Goal: Information Seeking & Learning: Find specific fact

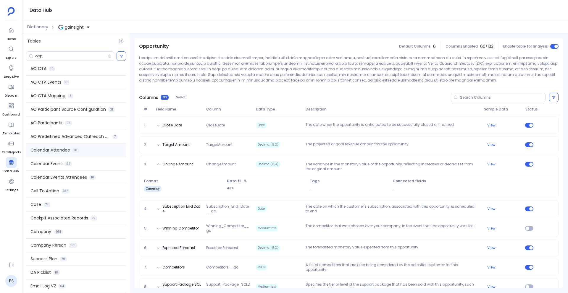
scroll to position [119, 0]
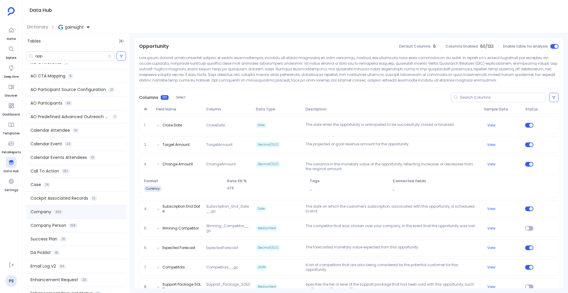
click at [68, 211] on div "Company 468" at bounding box center [76, 211] width 100 height 13
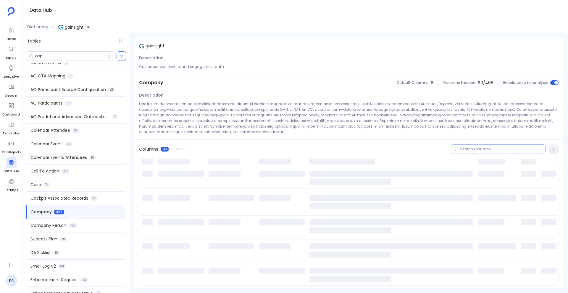
click at [468, 151] on input at bounding box center [502, 149] width 85 height 5
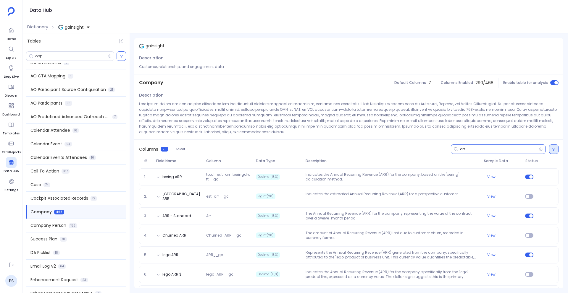
click at [554, 148] on button at bounding box center [553, 149] width 9 height 9
click at [449, 171] on label "Status on" at bounding box center [450, 174] width 59 height 13
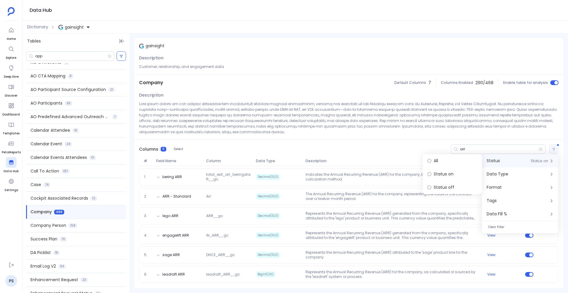
click at [275, 150] on div "Columns 6 Select arr" at bounding box center [348, 149] width 429 height 19
click at [556, 149] on button at bounding box center [553, 149] width 9 height 9
click at [444, 162] on label "All" at bounding box center [452, 160] width 59 height 13
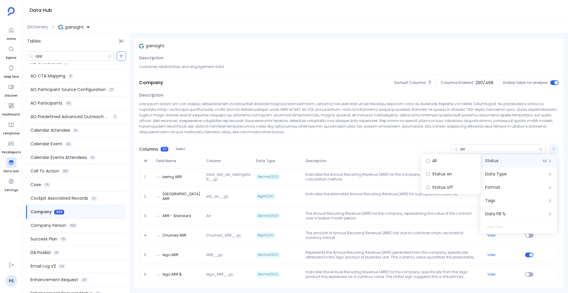
click at [358, 150] on div "Columns 20 Select arr" at bounding box center [348, 149] width 429 height 19
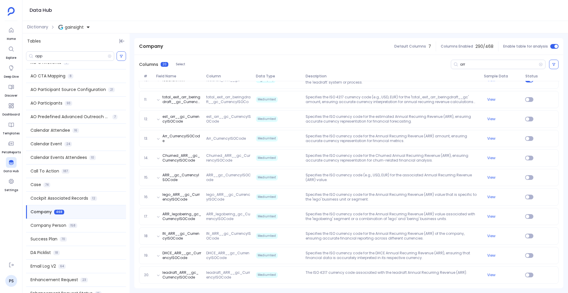
scroll to position [273, 0]
click at [463, 64] on input "arr" at bounding box center [499, 64] width 79 height 5
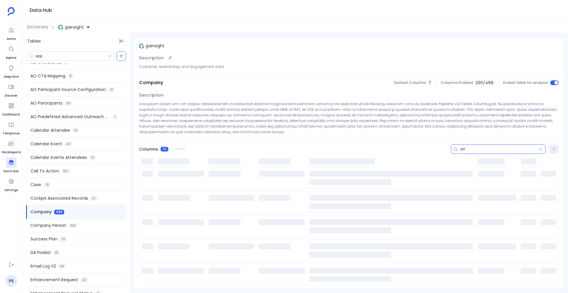
scroll to position [0, 0]
type input "a"
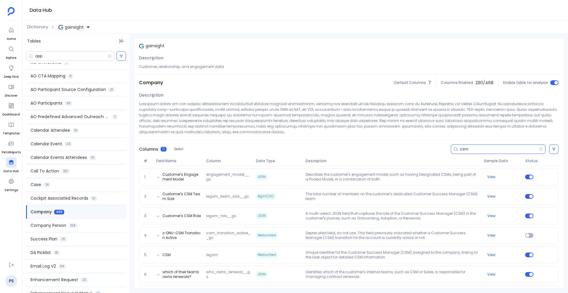
type input "csm"
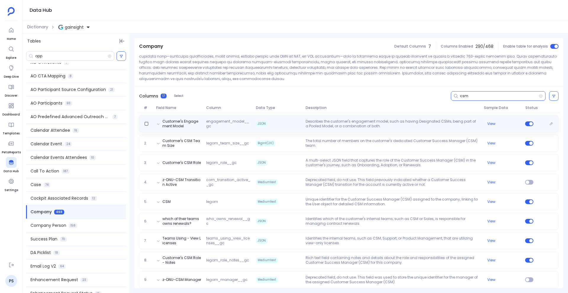
scroll to position [57, 0]
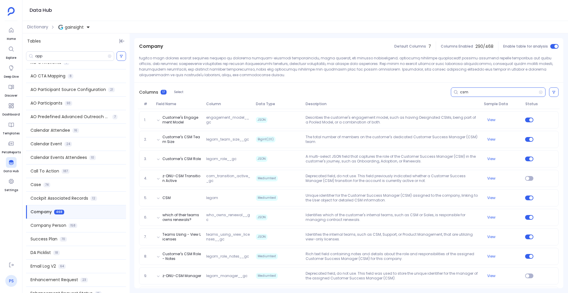
click at [10, 277] on link "PS" at bounding box center [11, 281] width 12 height 12
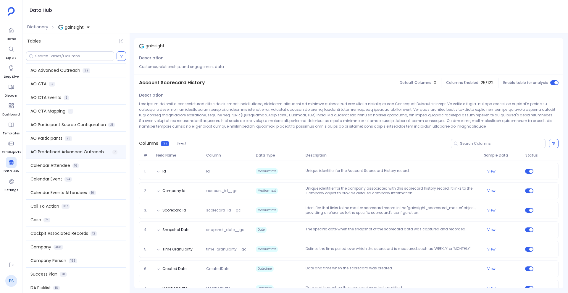
scroll to position [78, 0]
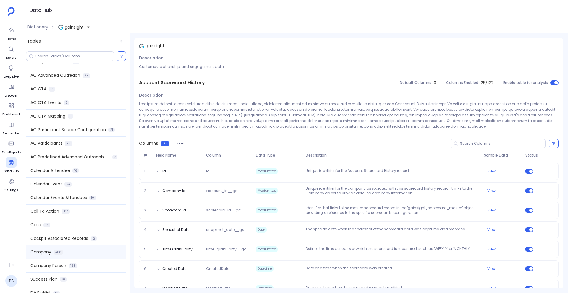
click at [59, 250] on span "468" at bounding box center [58, 252] width 9 height 5
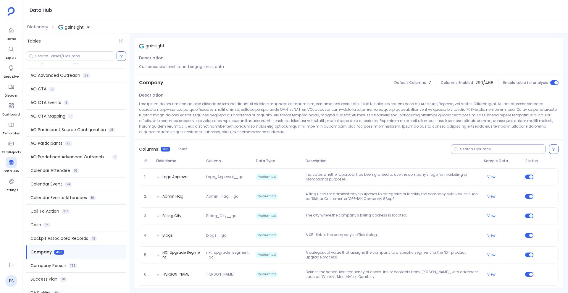
click at [462, 150] on input at bounding box center [502, 149] width 85 height 5
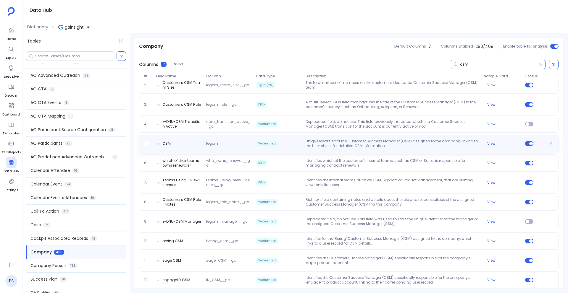
scroll to position [0, 0]
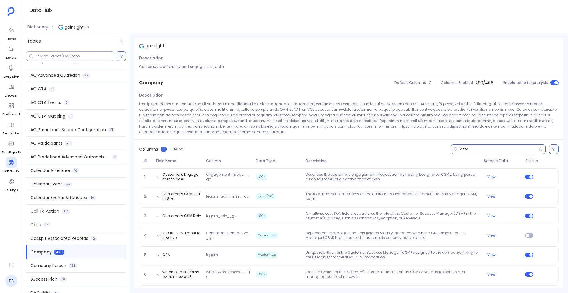
type input "csm"
click at [49, 56] on input at bounding box center [74, 56] width 79 height 5
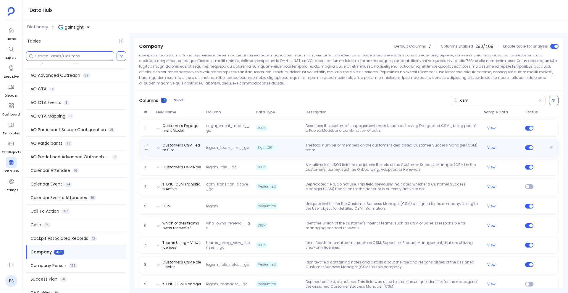
scroll to position [50, 0]
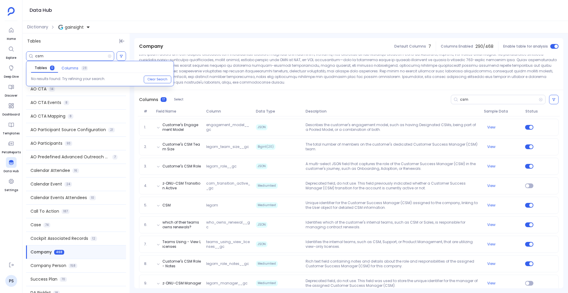
type input "csm"
click at [67, 69] on span "Columns" at bounding box center [70, 68] width 17 height 5
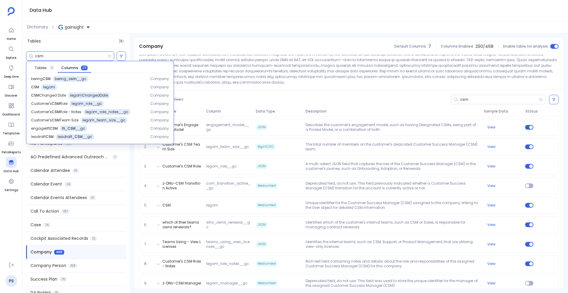
scroll to position [0, 0]
click at [1, 229] on aside "Home Explore Deep Dive Discover Dashboard Templates PetaReports Data Hub Settin…" at bounding box center [11, 146] width 22 height 293
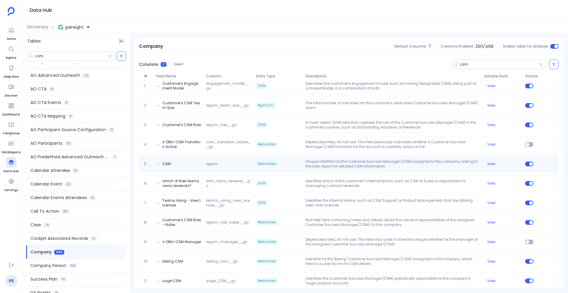
scroll to position [45, 0]
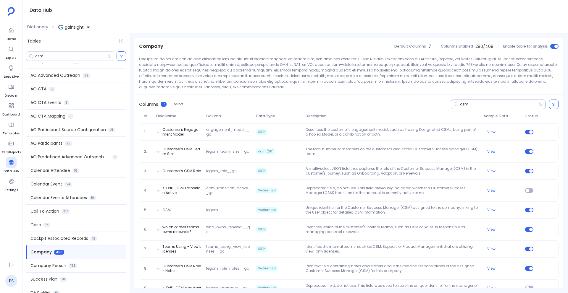
click at [480, 104] on input "csm" at bounding box center [499, 104] width 79 height 5
click at [552, 106] on icon at bounding box center [554, 105] width 4 height 4
click at [442, 135] on label "Status on" at bounding box center [450, 129] width 59 height 13
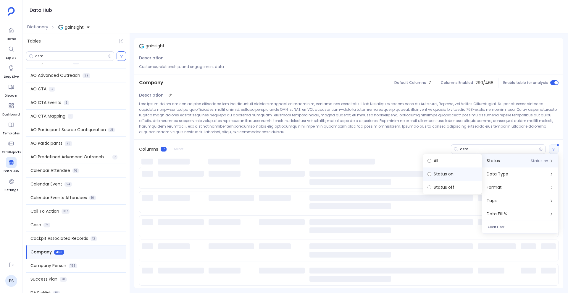
scroll to position [0, 0]
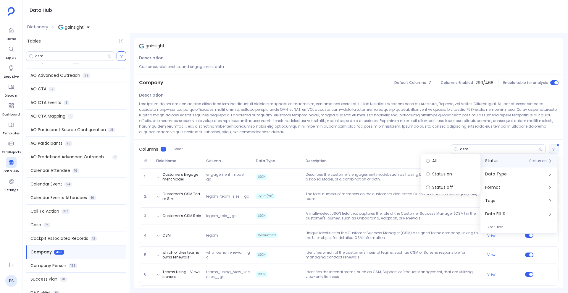
click at [321, 150] on div "Columns 11 Select csm" at bounding box center [348, 149] width 429 height 19
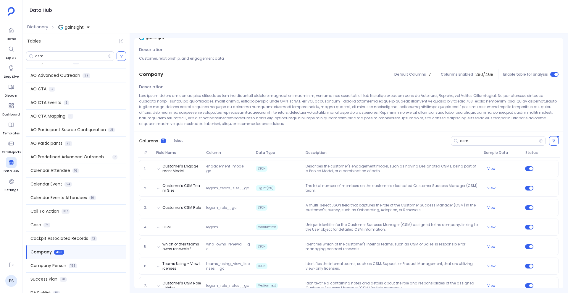
scroll to position [6, 0]
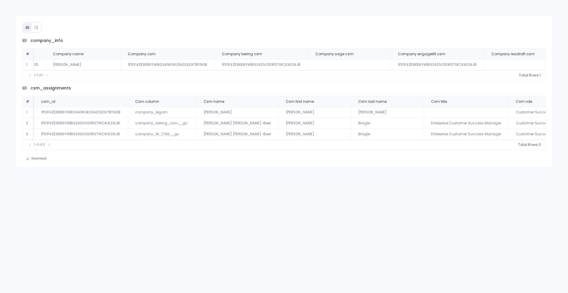
scroll to position [0, 96]
click at [33, 26] on button at bounding box center [36, 27] width 9 height 9
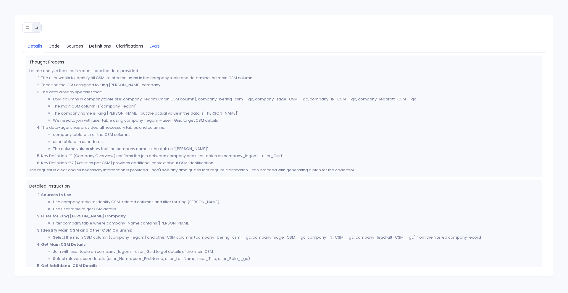
click at [150, 46] on span "Evals" at bounding box center [155, 46] width 10 height 7
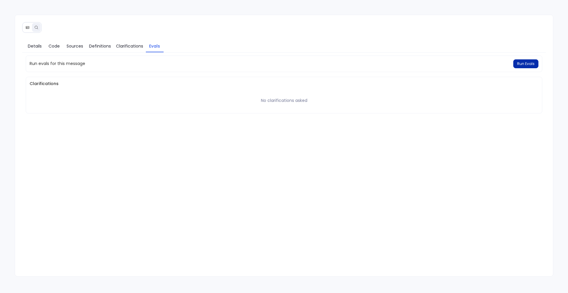
click at [525, 62] on span "Run Evals" at bounding box center [525, 64] width 17 height 5
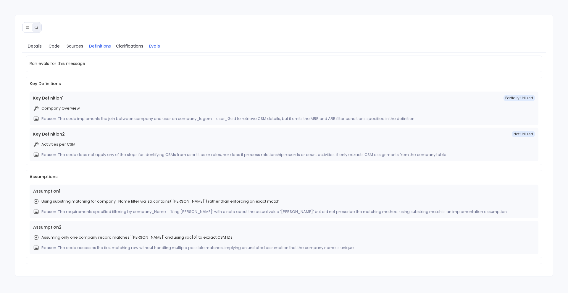
click at [93, 48] on span "Definitions" at bounding box center [100, 46] width 22 height 7
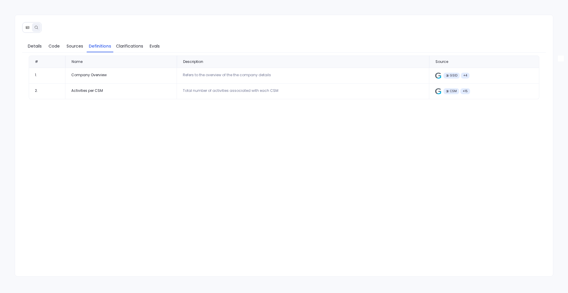
click at [191, 92] on div "Total number of activities associated with each CSM" at bounding box center [303, 90] width 240 height 5
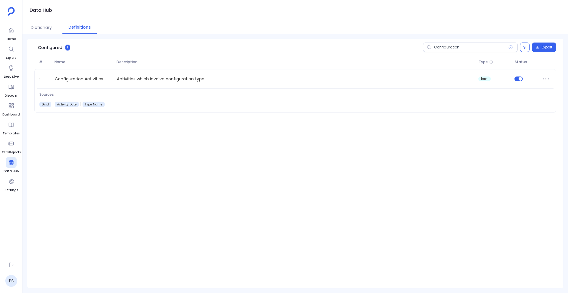
click at [444, 51] on input "Configuration" at bounding box center [470, 47] width 95 height 9
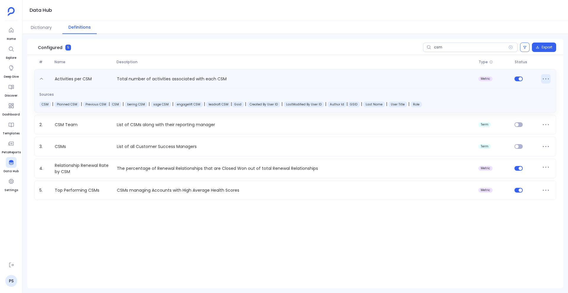
type input "csm"
click at [544, 80] on icon at bounding box center [545, 78] width 9 height 9
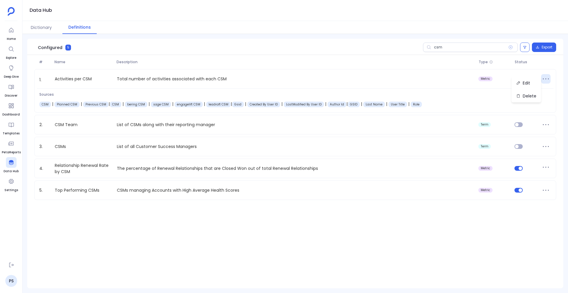
click at [334, 135] on div "1. Activities per CSM Total number of activities associated with each CSM metri…" at bounding box center [295, 134] width 536 height 131
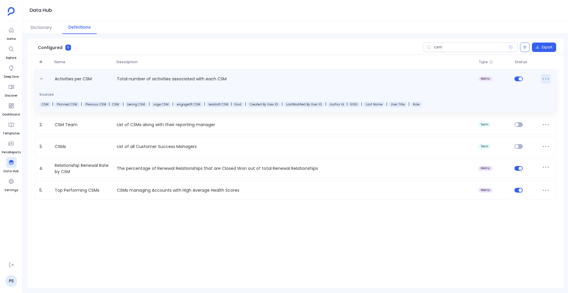
click at [548, 81] on icon at bounding box center [545, 78] width 9 height 9
click at [525, 86] on button "Edit" at bounding box center [526, 83] width 30 height 13
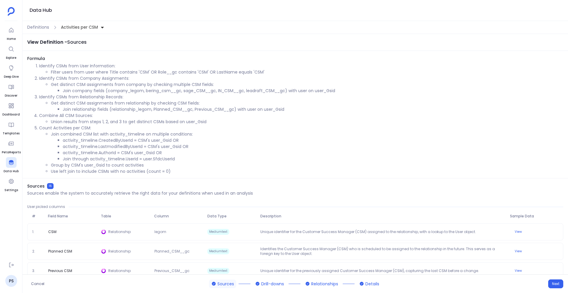
scroll to position [17, 0]
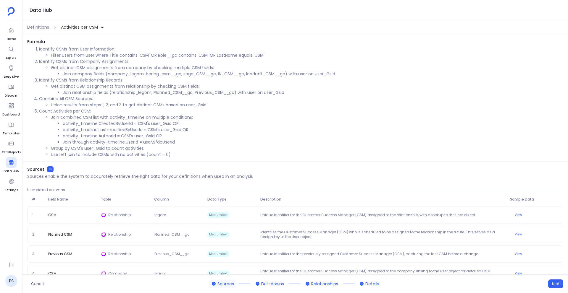
click at [41, 30] on div "Definitions Activities per CSM" at bounding box center [294, 27] width 545 height 13
click at [35, 28] on span "Definitions" at bounding box center [38, 27] width 22 height 6
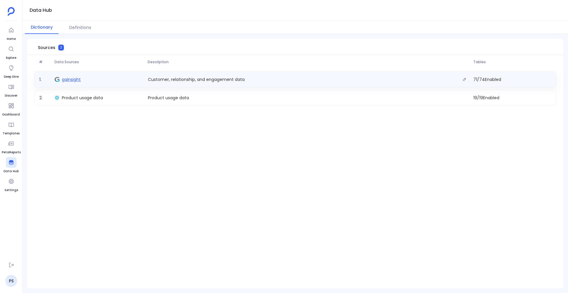
click at [68, 80] on span "gainsight" at bounding box center [71, 80] width 19 height 6
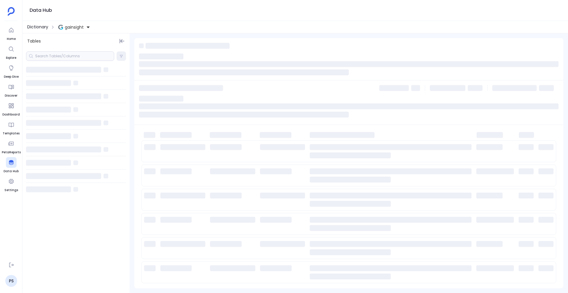
click at [38, 28] on span "Dictionary" at bounding box center [37, 27] width 21 height 6
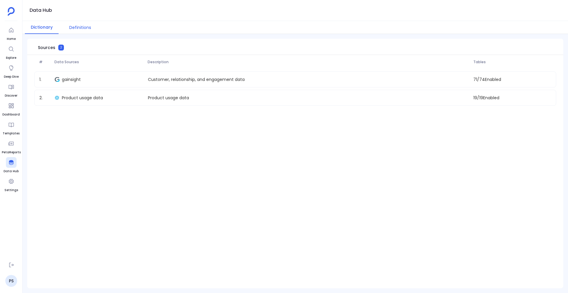
click at [76, 30] on button "Definitions" at bounding box center [80, 27] width 34 height 13
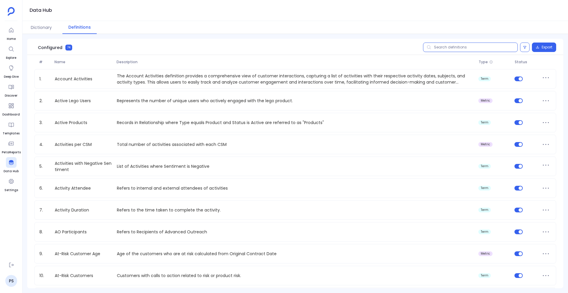
click at [444, 49] on input "text" at bounding box center [470, 47] width 95 height 9
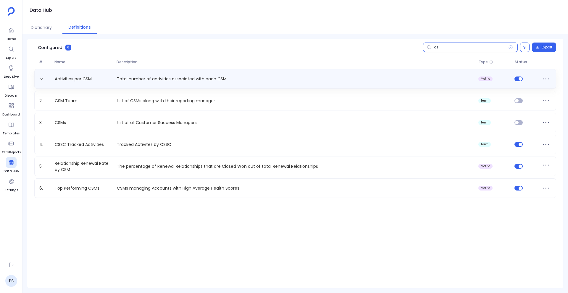
type input "cs"
click at [552, 80] on span at bounding box center [545, 78] width 15 height 9
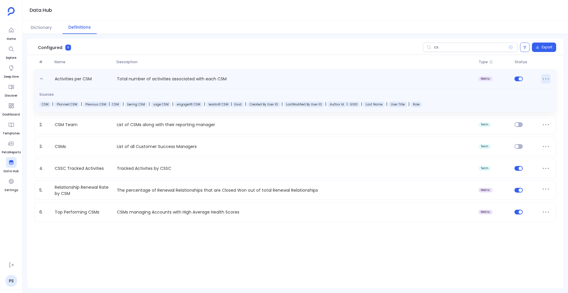
click at [544, 78] on icon at bounding box center [545, 78] width 9 height 9
click at [536, 87] on button "Edit" at bounding box center [526, 83] width 30 height 13
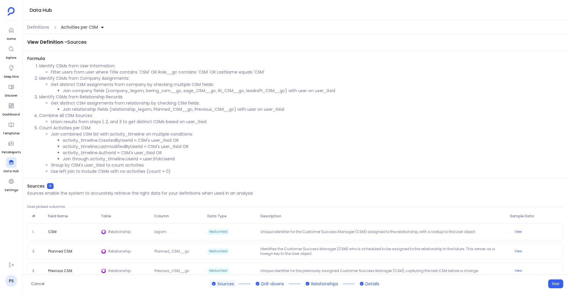
click at [38, 32] on div "Definitions Activities per CSM" at bounding box center [294, 27] width 545 height 13
click at [39, 27] on span "Definitions" at bounding box center [38, 27] width 22 height 6
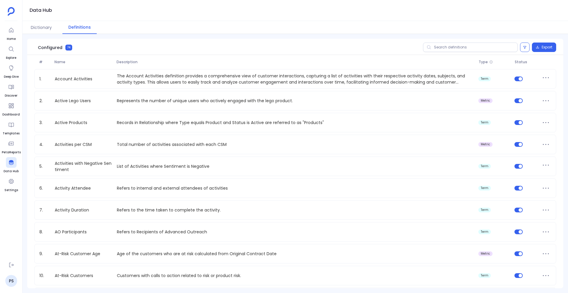
click at [39, 27] on button "Dictionary" at bounding box center [41, 27] width 33 height 13
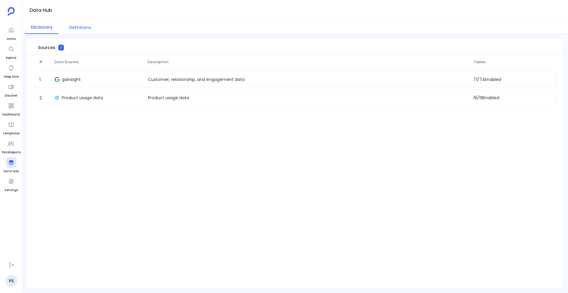
click at [77, 25] on button "Definitions" at bounding box center [80, 27] width 34 height 13
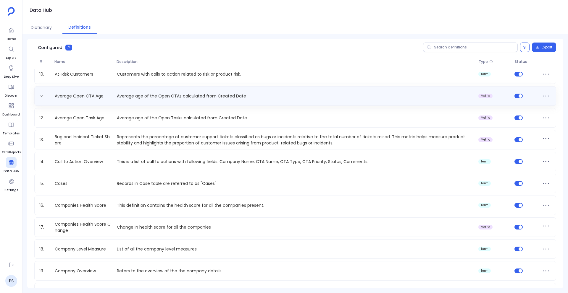
scroll to position [202, 0]
